Goal: Check status: Check status

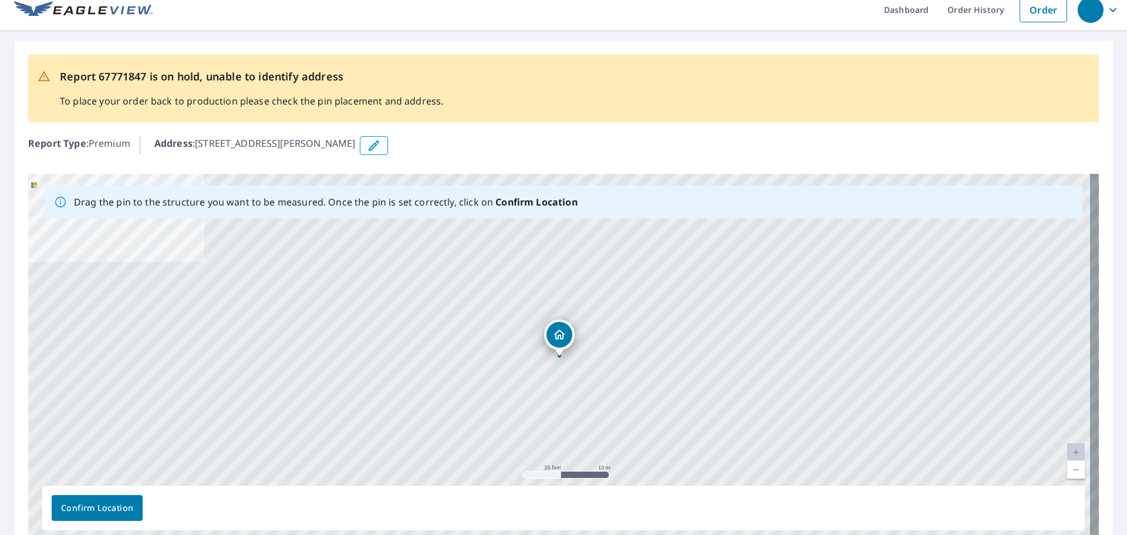
scroll to position [10, 0]
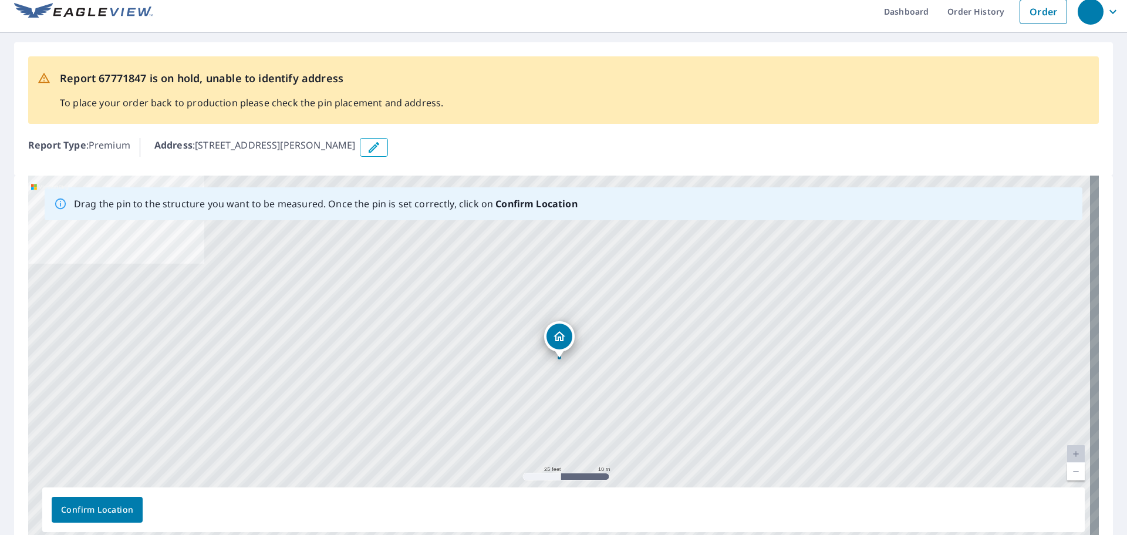
click at [1067, 452] on link "Current Level 20, Zoom In Disabled" at bounding box center [1076, 454] width 18 height 18
click at [1067, 473] on link "Current Level 20, Zoom Out" at bounding box center [1076, 471] width 18 height 18
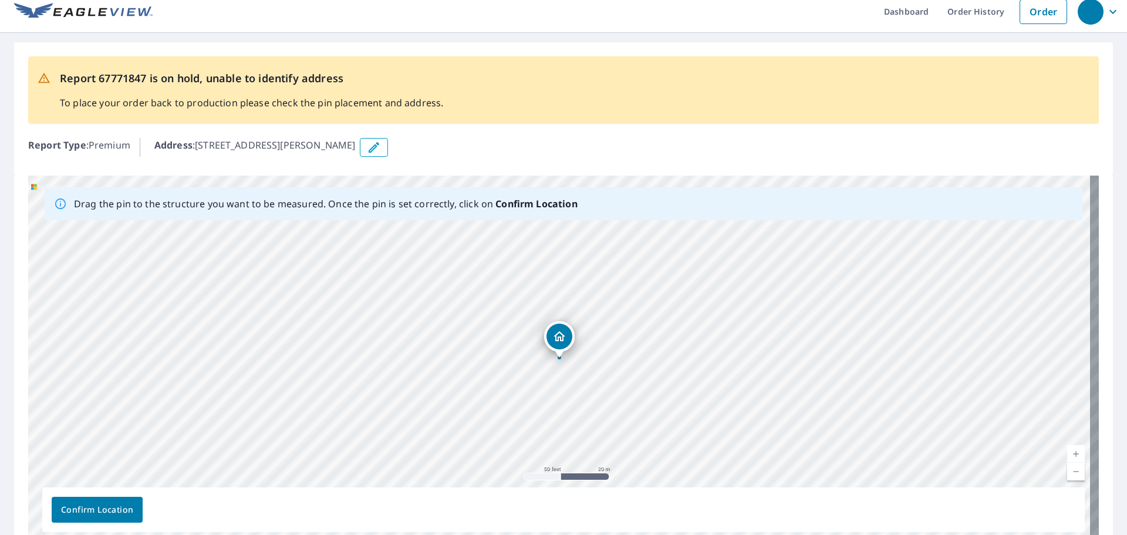
click at [1067, 472] on link "Current Level 19, Zoom Out" at bounding box center [1076, 471] width 18 height 18
click at [1067, 472] on link "Current Level 18, Zoom Out" at bounding box center [1076, 471] width 18 height 18
drag, startPoint x: 605, startPoint y: 447, endPoint x: 607, endPoint y: 300, distance: 146.7
click at [607, 300] on div "[STREET_ADDRESS][PERSON_NAME]" at bounding box center [563, 359] width 1070 height 368
drag, startPoint x: 543, startPoint y: 269, endPoint x: 540, endPoint y: 171, distance: 97.5
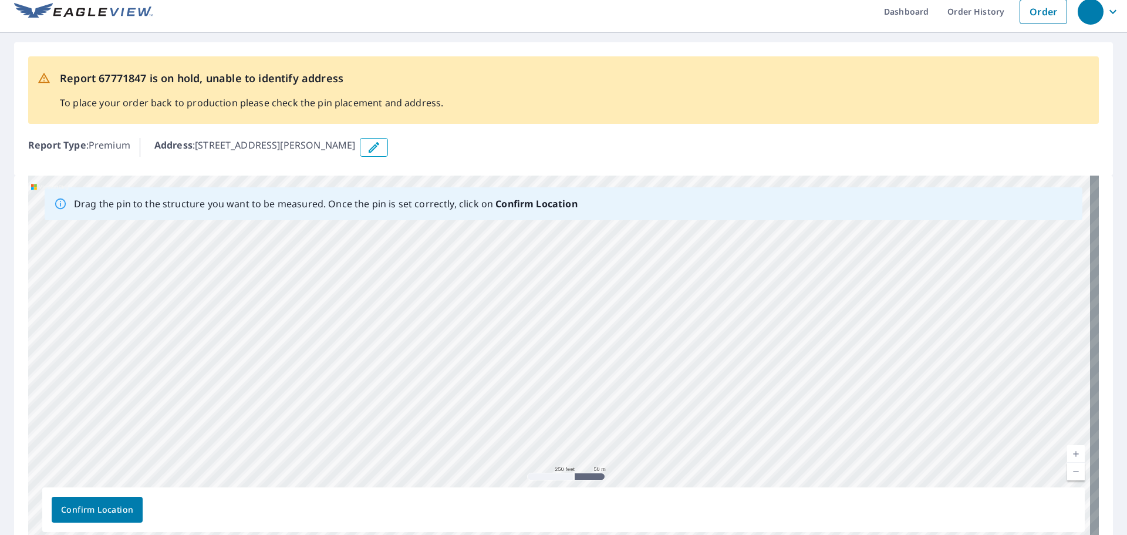
click at [540, 171] on div "Report 67771847 is on hold, unable to identify address To place your order back…" at bounding box center [563, 300] width 1127 height 534
click at [570, 306] on div "[STREET_ADDRESS][PERSON_NAME]" at bounding box center [563, 359] width 1070 height 368
drag, startPoint x: 611, startPoint y: 416, endPoint x: 582, endPoint y: 275, distance: 144.3
click at [582, 275] on div "[STREET_ADDRESS][PERSON_NAME]" at bounding box center [563, 359] width 1070 height 368
click at [1067, 455] on link "Current Level 17, Zoom In" at bounding box center [1076, 454] width 18 height 18
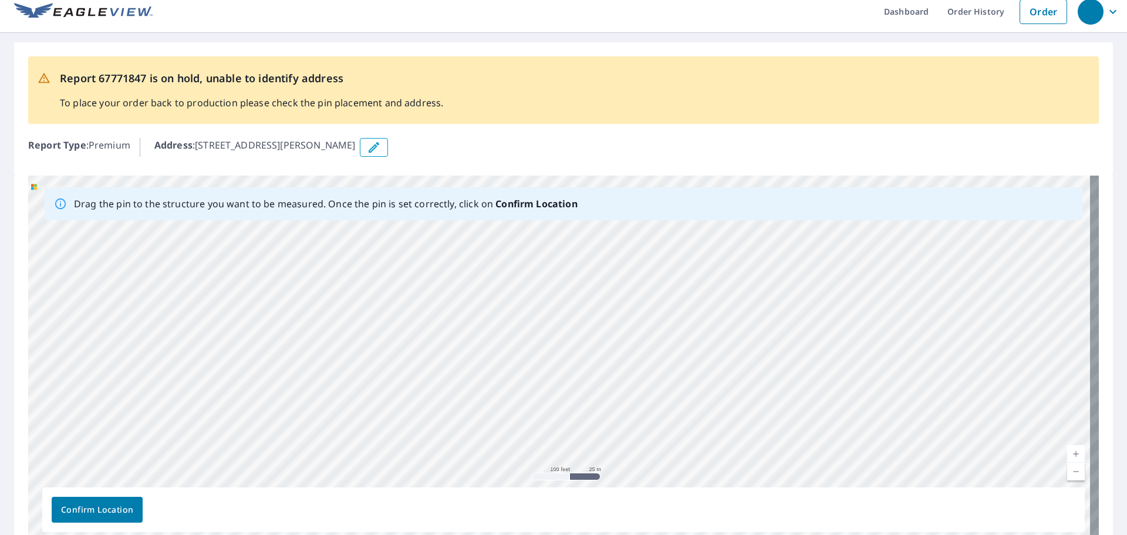
click at [1067, 455] on link "Current Level 18, Zoom In" at bounding box center [1076, 454] width 18 height 18
drag, startPoint x: 941, startPoint y: 320, endPoint x: 925, endPoint y: 557, distance: 237.0
click at [925, 534] on html "Dashboard Order History Order Report 67771847 is on hold, unable to identify ad…" at bounding box center [563, 267] width 1127 height 535
click at [853, 267] on div "[STREET_ADDRESS][PERSON_NAME]" at bounding box center [563, 359] width 1070 height 368
drag, startPoint x: 853, startPoint y: 313, endPoint x: 887, endPoint y: 562, distance: 251.6
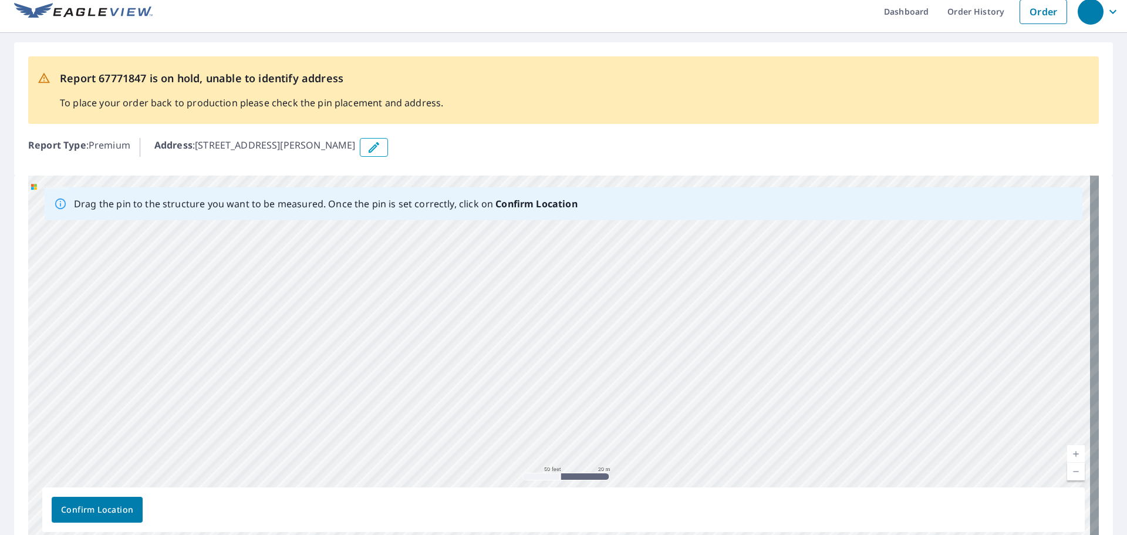
click at [887, 534] on html "Dashboard Order History Order Report 67771847 is on hold, unable to identify ad…" at bounding box center [563, 267] width 1127 height 535
click at [868, 422] on div "[STREET_ADDRESS][PERSON_NAME]" at bounding box center [563, 359] width 1070 height 368
drag, startPoint x: 824, startPoint y: 249, endPoint x: 861, endPoint y: 35, distance: 217.3
click at [861, 35] on div "Report 67771847 is on hold, unable to identify address To place your order back…" at bounding box center [563, 300] width 1127 height 534
